Goal: Find specific page/section: Find specific page/section

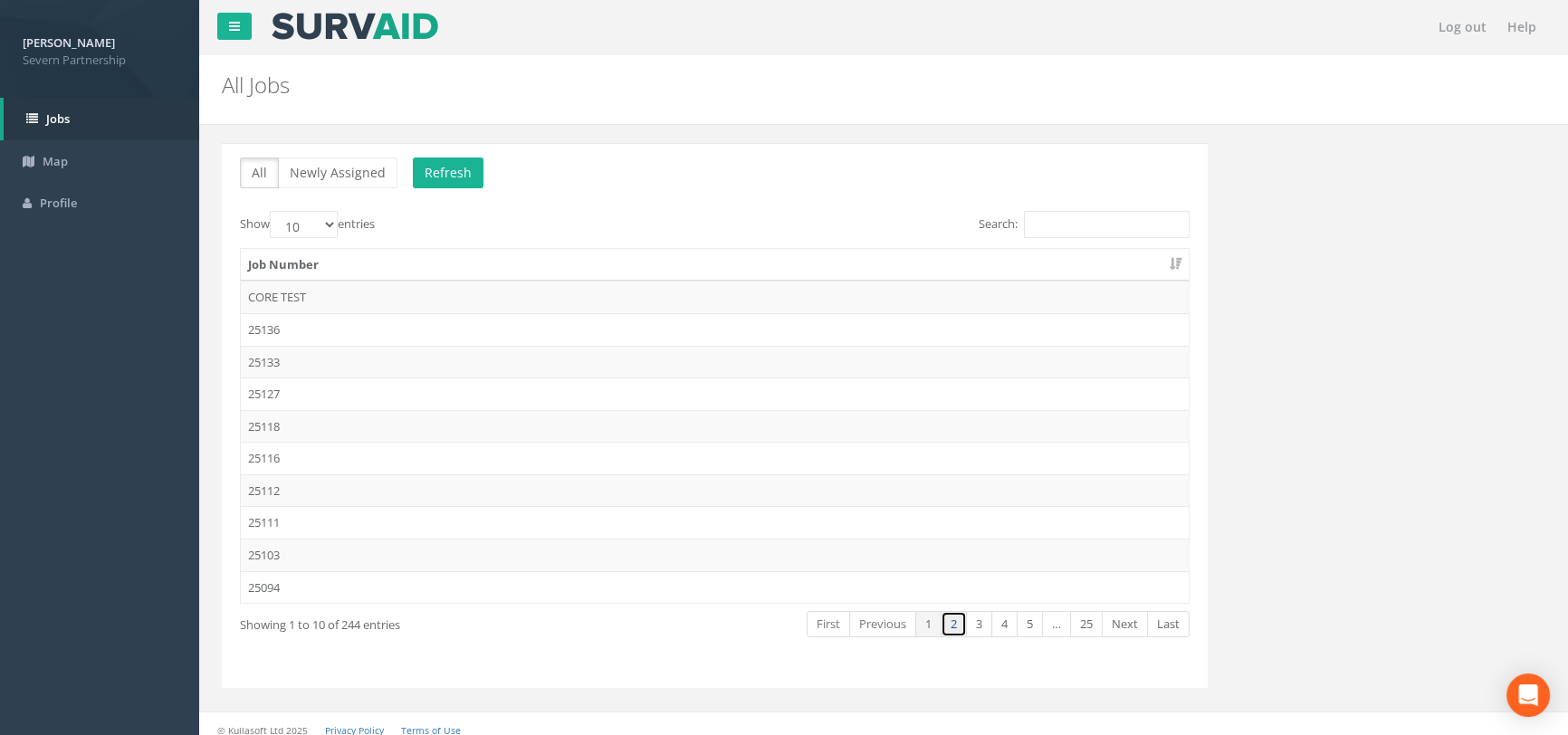
click at [950, 630] on link "2" at bounding box center [953, 624] width 27 height 27
click at [977, 630] on link "3" at bounding box center [978, 624] width 27 height 27
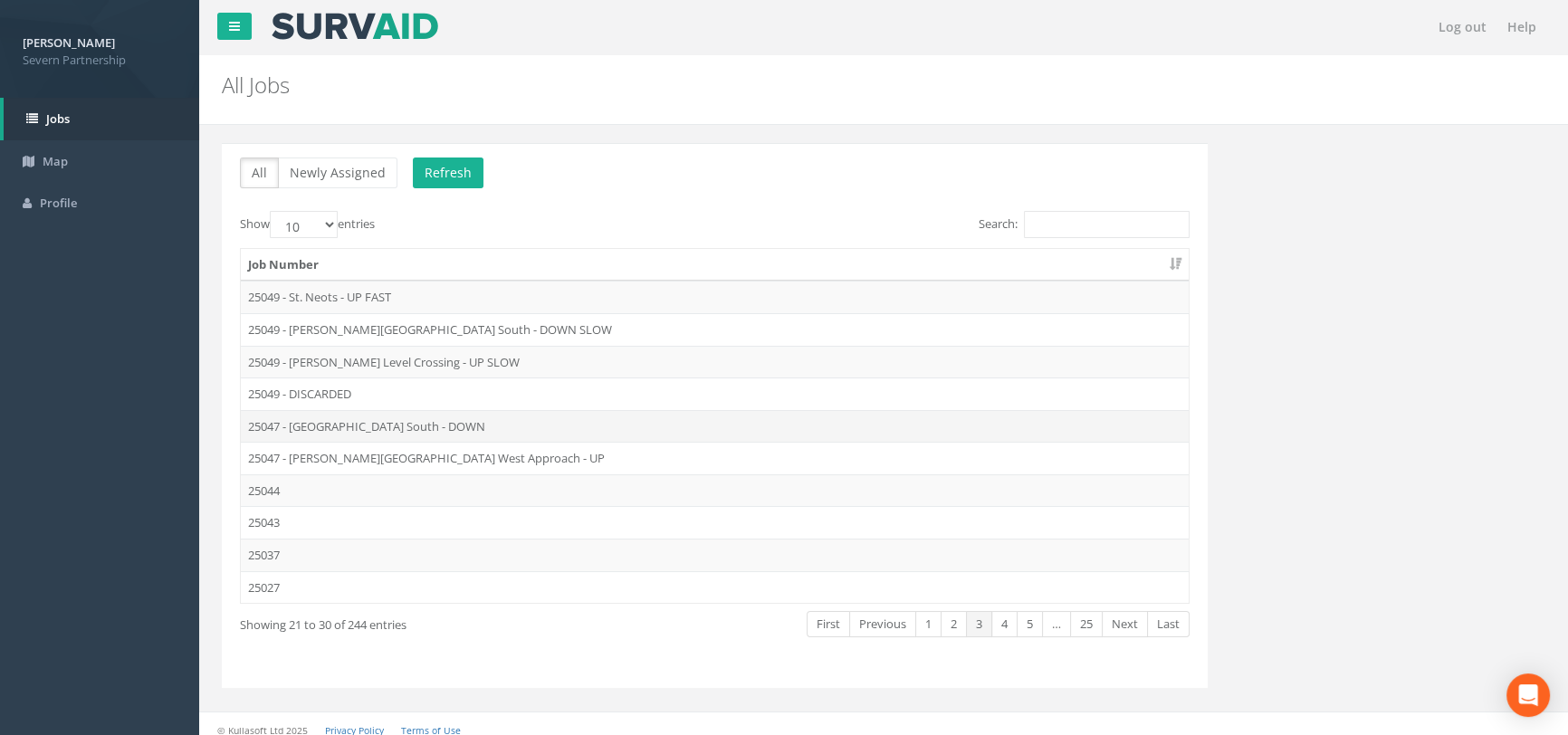
click at [306, 420] on td "25047 - [GEOGRAPHIC_DATA] South - DOWN" at bounding box center [715, 426] width 948 height 32
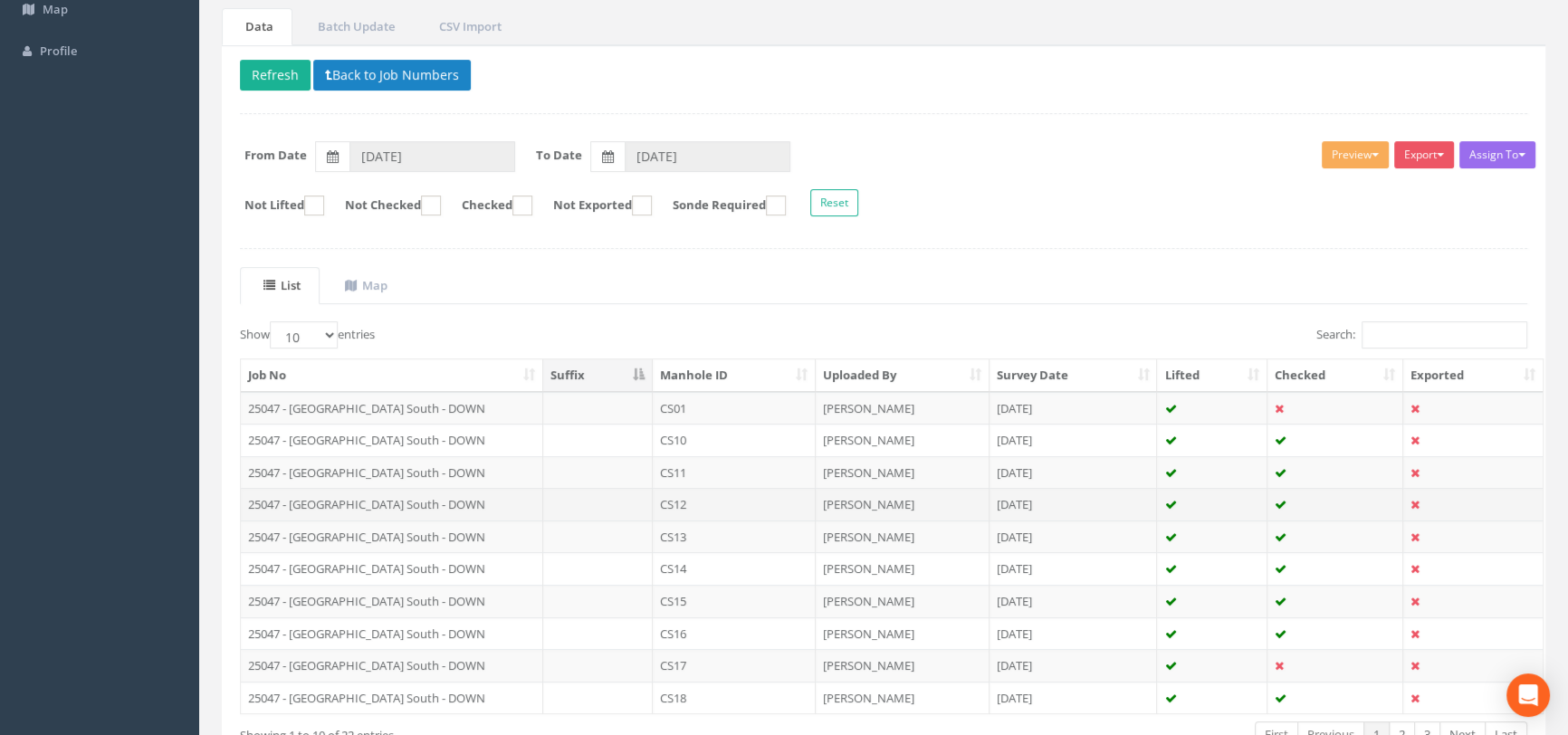
scroll to position [272, 0]
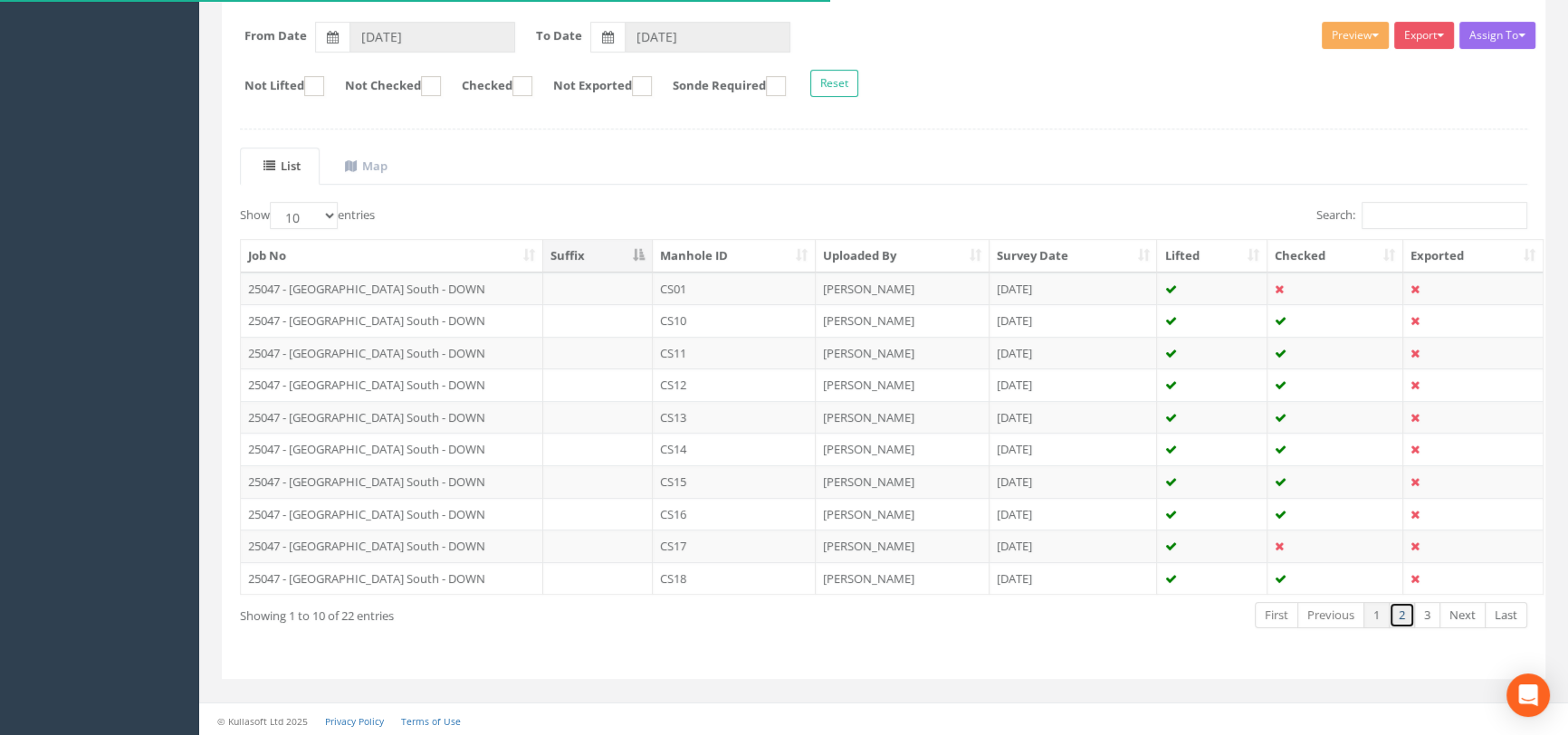
click at [1402, 616] on link "2" at bounding box center [1402, 615] width 27 height 27
click at [1423, 621] on link "3" at bounding box center [1426, 615] width 27 height 27
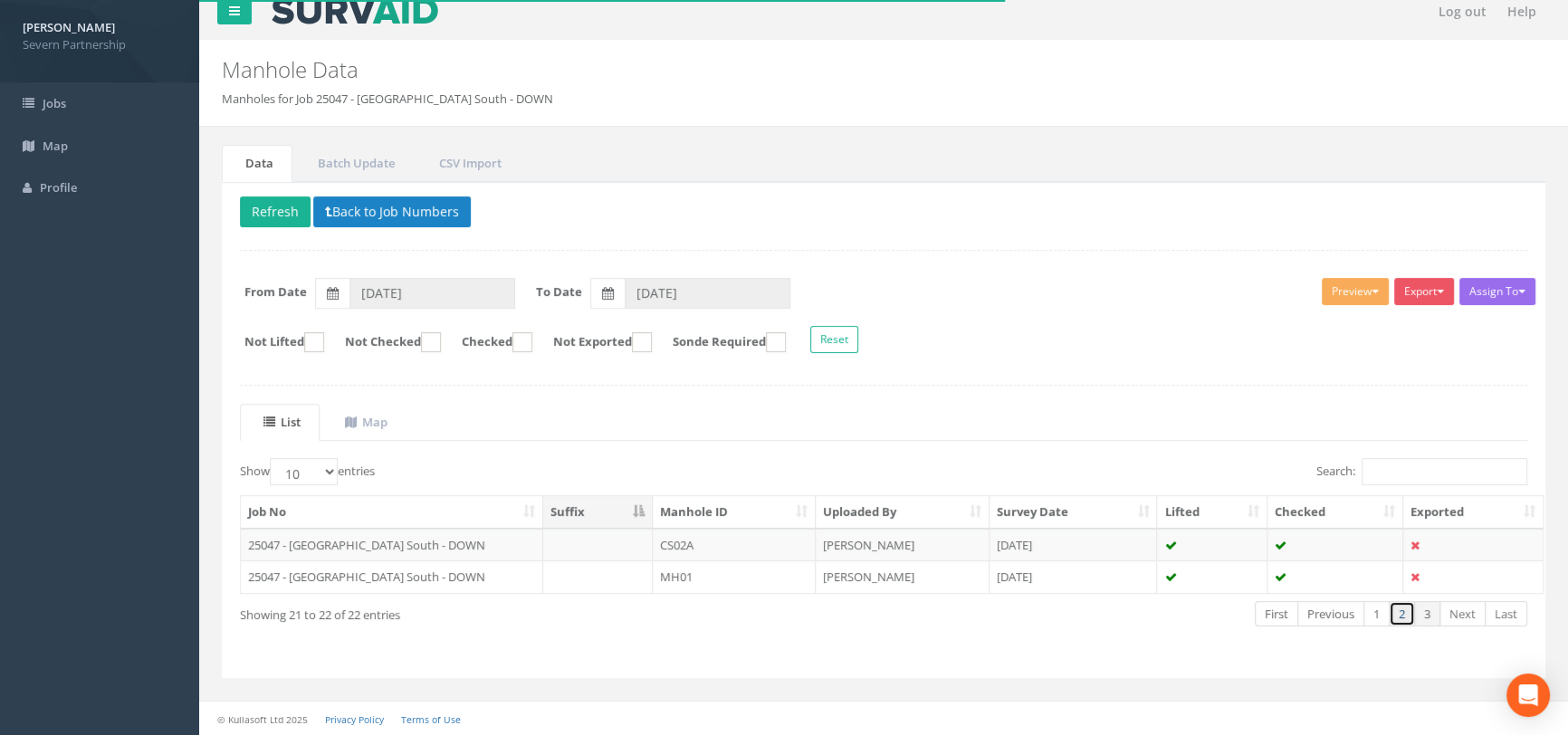
click at [1397, 617] on link "2" at bounding box center [1402, 614] width 27 height 27
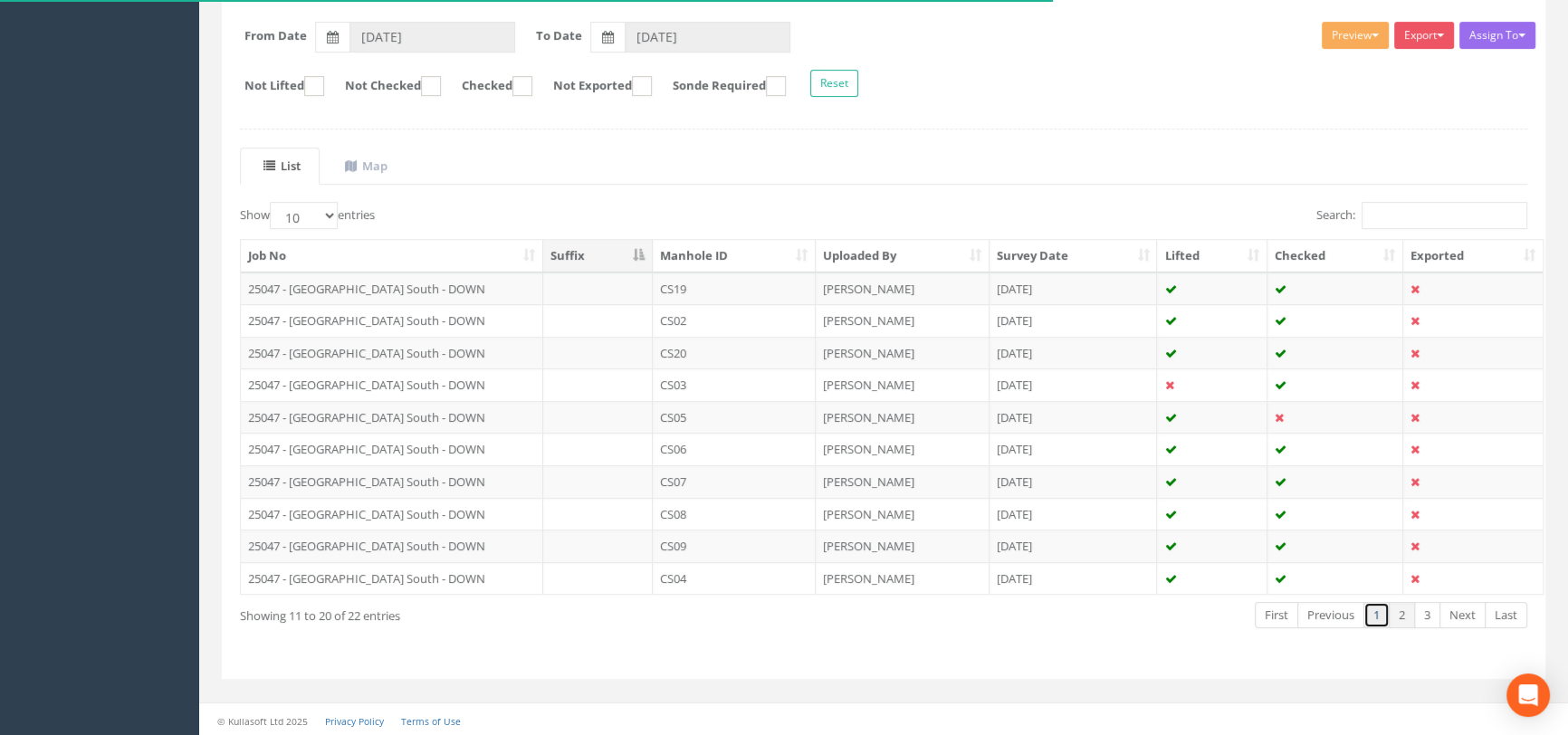
click at [1381, 614] on link "1" at bounding box center [1376, 615] width 27 height 27
click at [1408, 614] on link "2" at bounding box center [1402, 615] width 27 height 27
click at [1430, 617] on link "3" at bounding box center [1426, 615] width 27 height 27
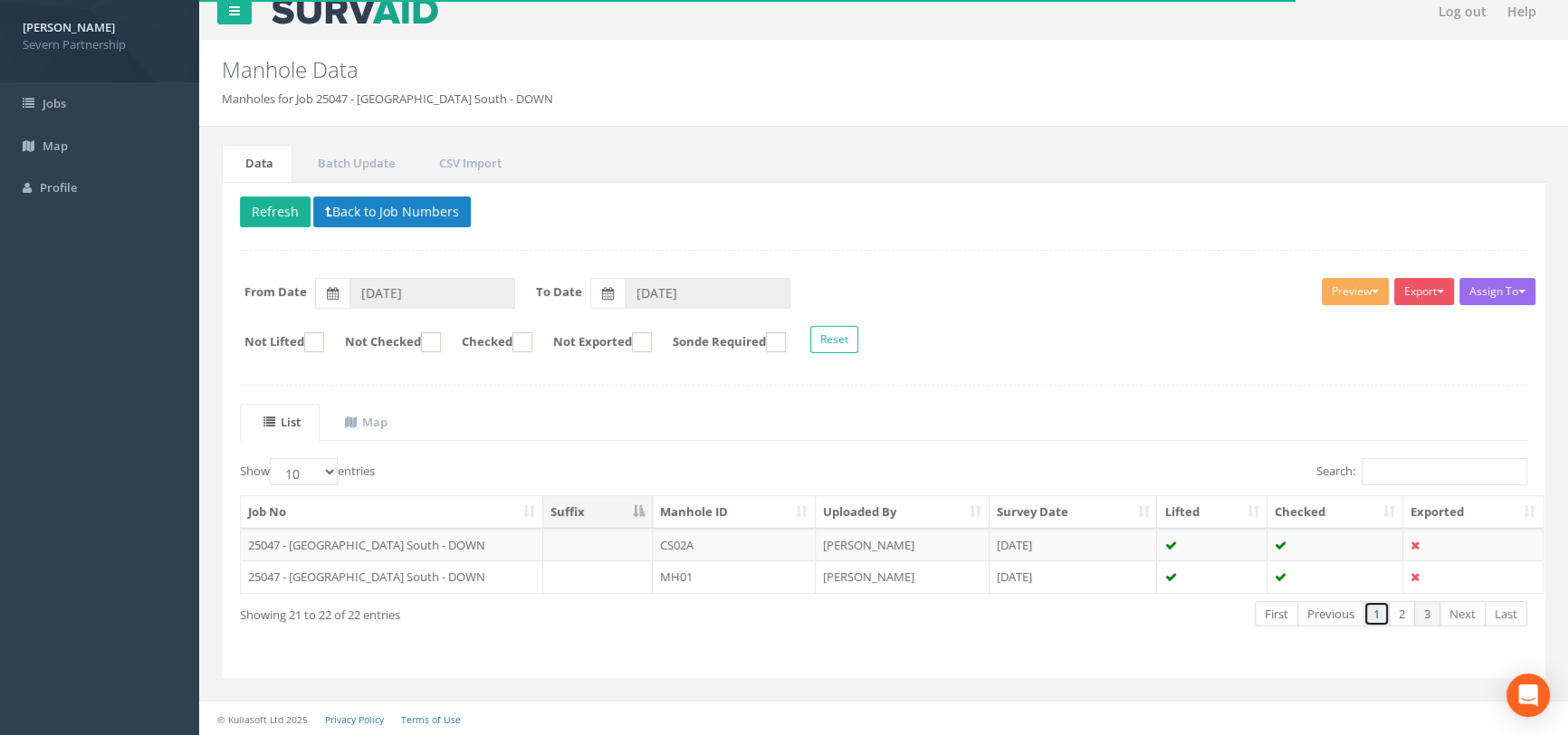
click at [1384, 612] on link "1" at bounding box center [1376, 614] width 27 height 27
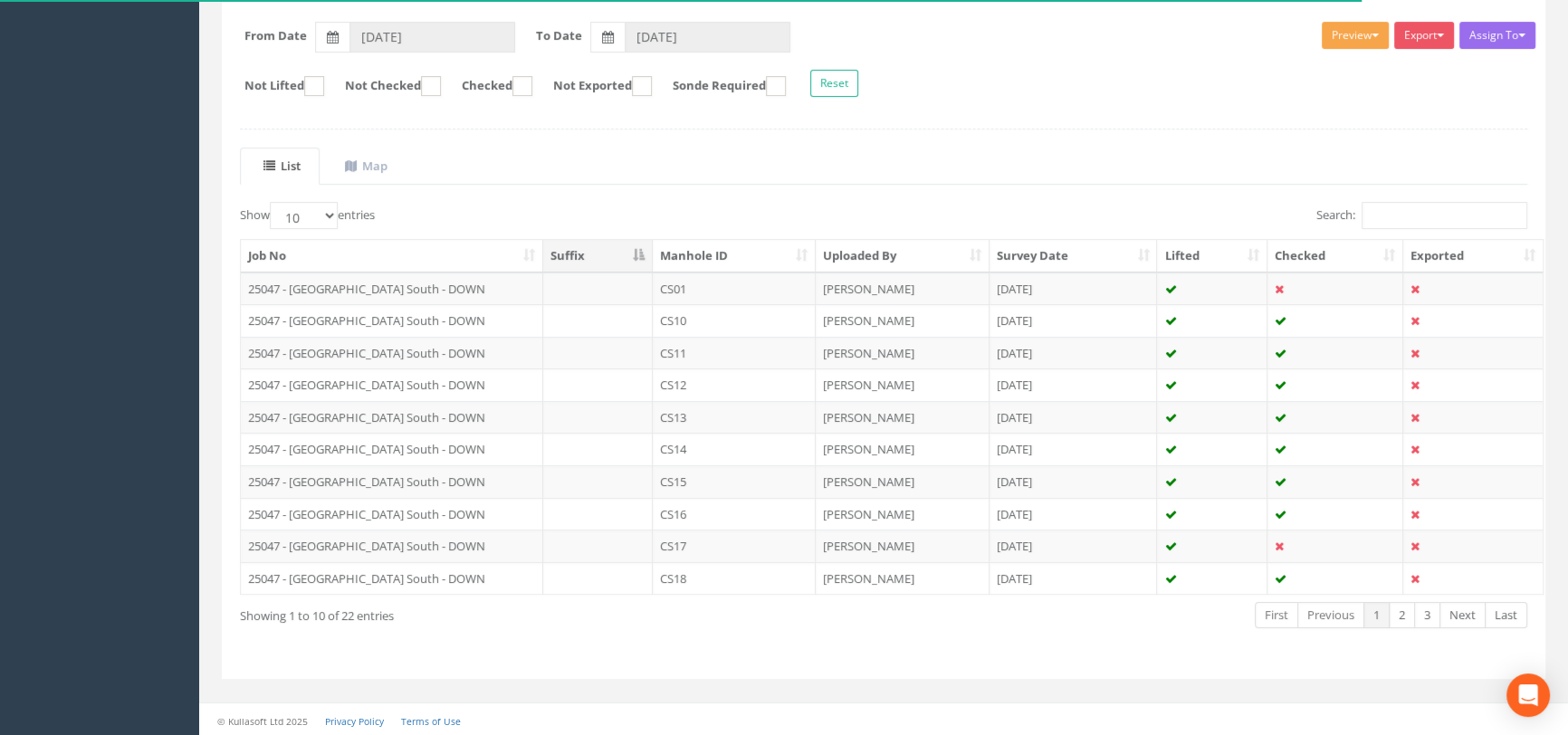
click at [1341, 28] on button "Preview" at bounding box center [1355, 35] width 67 height 28
click at [1334, 71] on link "SP Manhole" at bounding box center [1322, 73] width 138 height 29
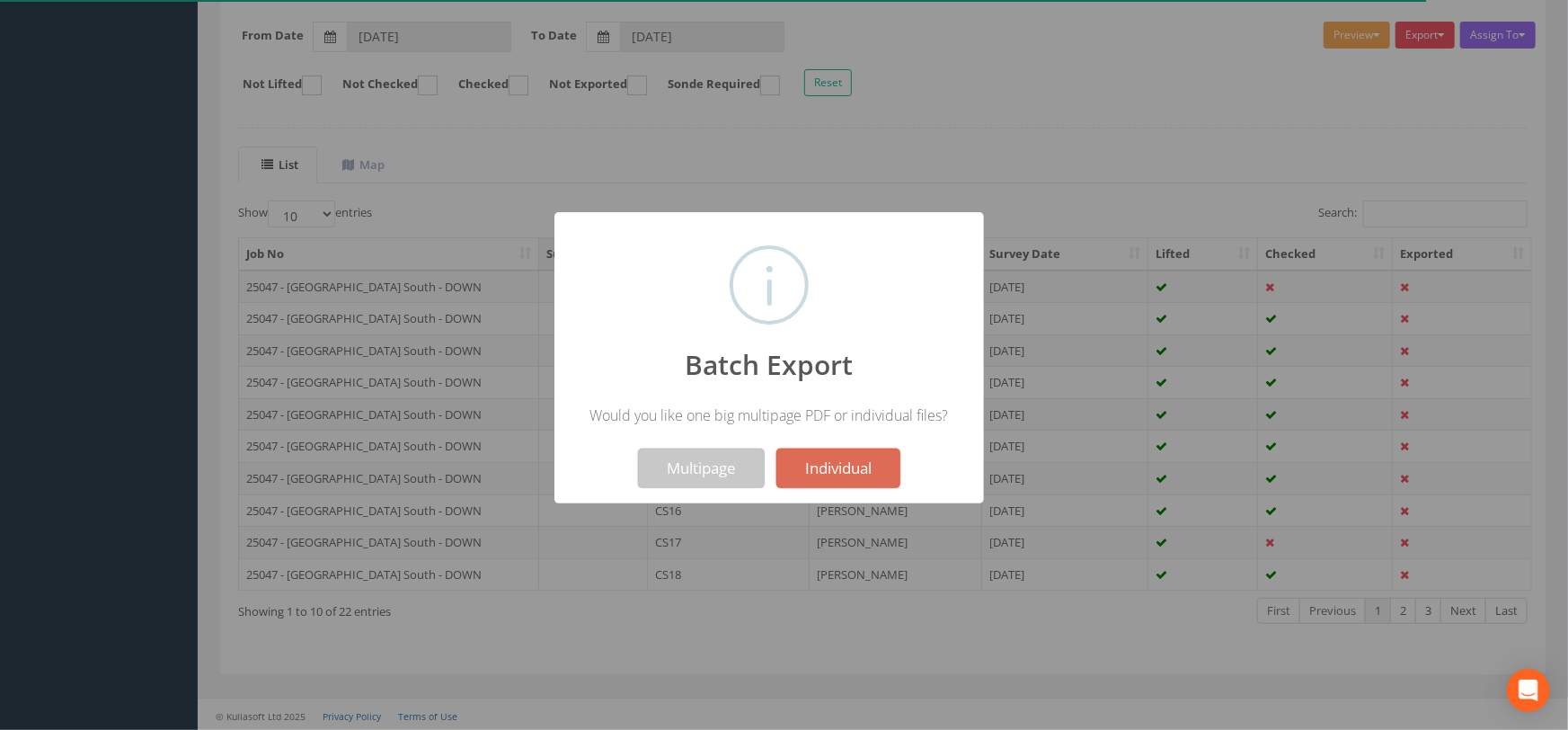
click at [672, 467] on button "Multipage" at bounding box center [701, 468] width 127 height 39
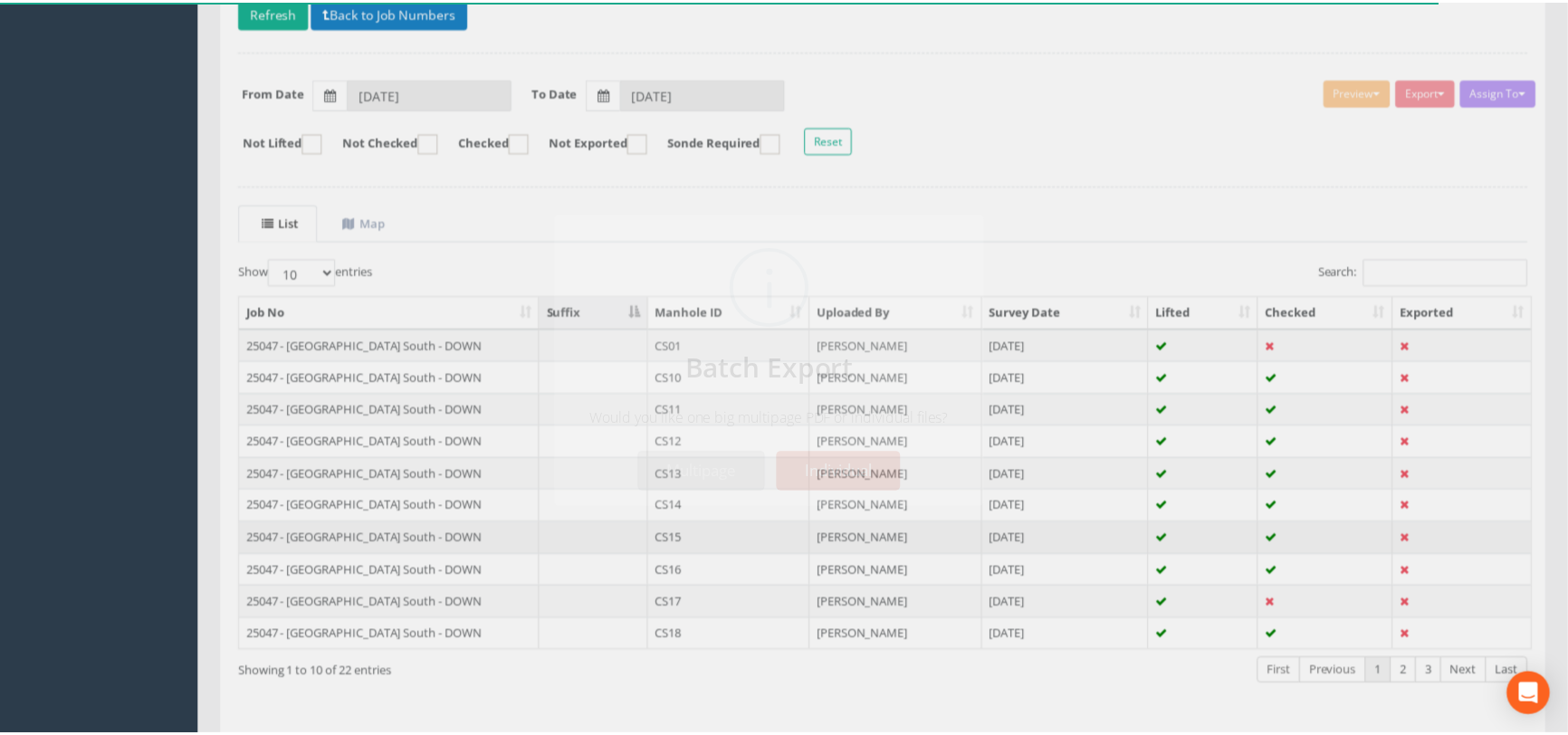
scroll to position [330, 0]
